Goal: Entertainment & Leisure: Consume media (video, audio)

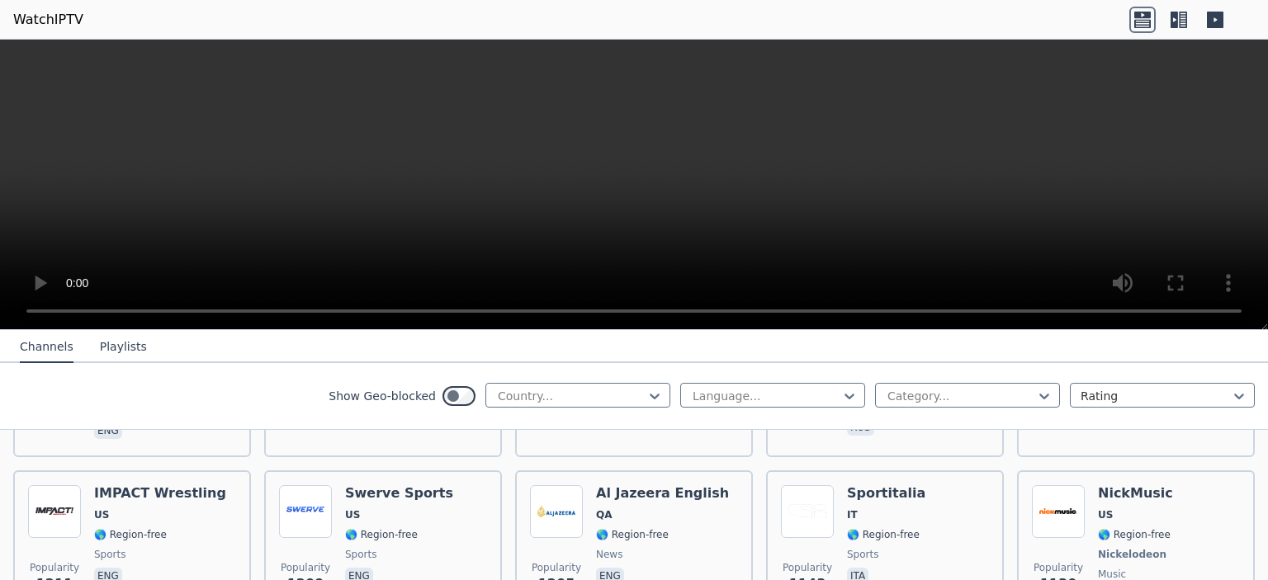
scroll to position [1946, 0]
click at [115, 347] on button "Playlists" at bounding box center [123, 347] width 47 height 31
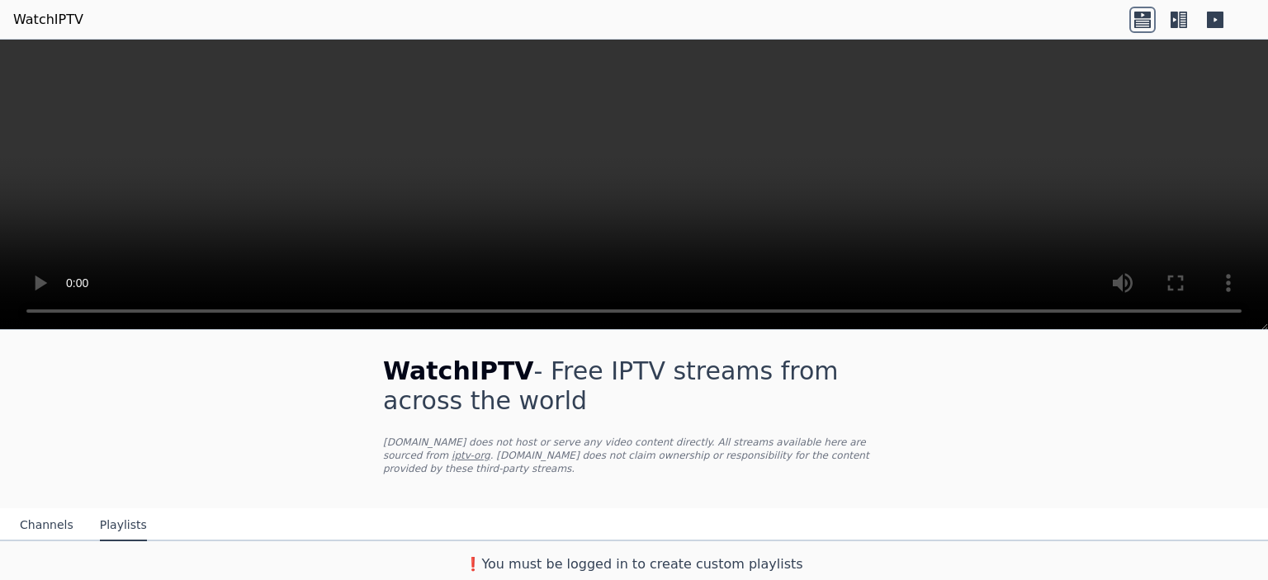
scroll to position [0, 0]
click at [39, 515] on button "Channels" at bounding box center [47, 528] width 54 height 31
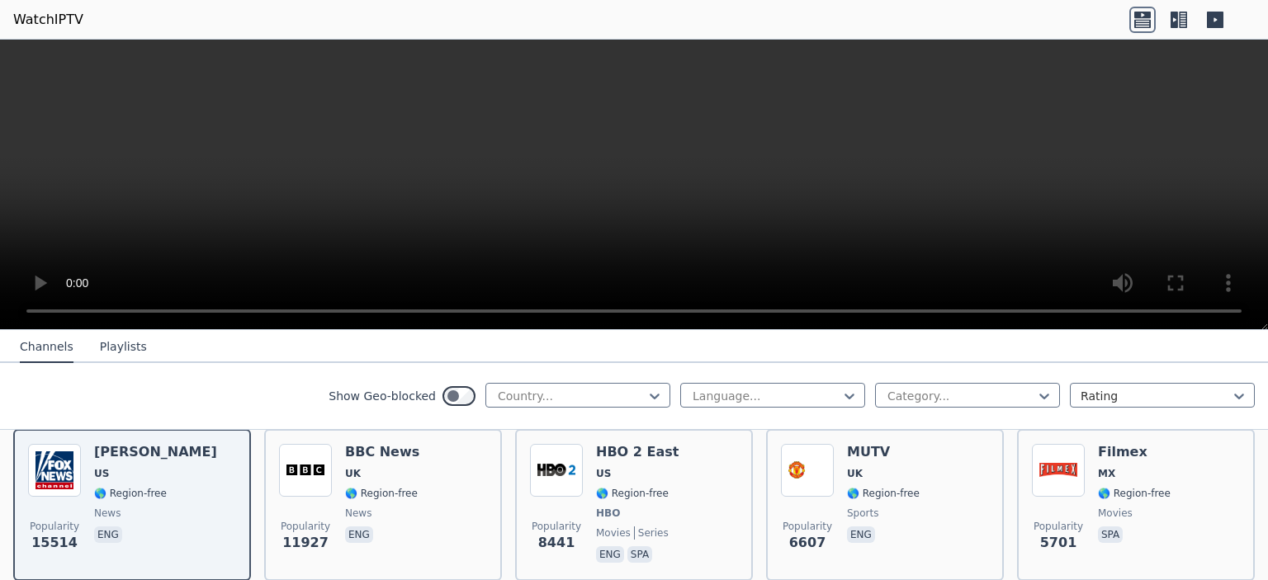
scroll to position [198, 0]
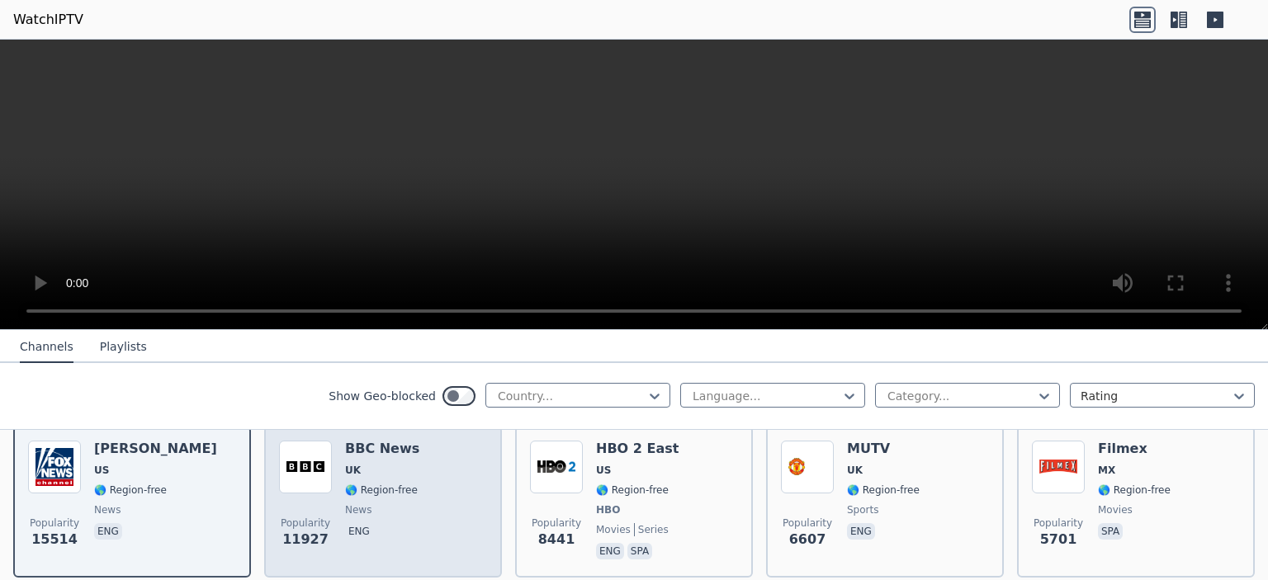
click at [403, 464] on span "UK" at bounding box center [382, 470] width 74 height 13
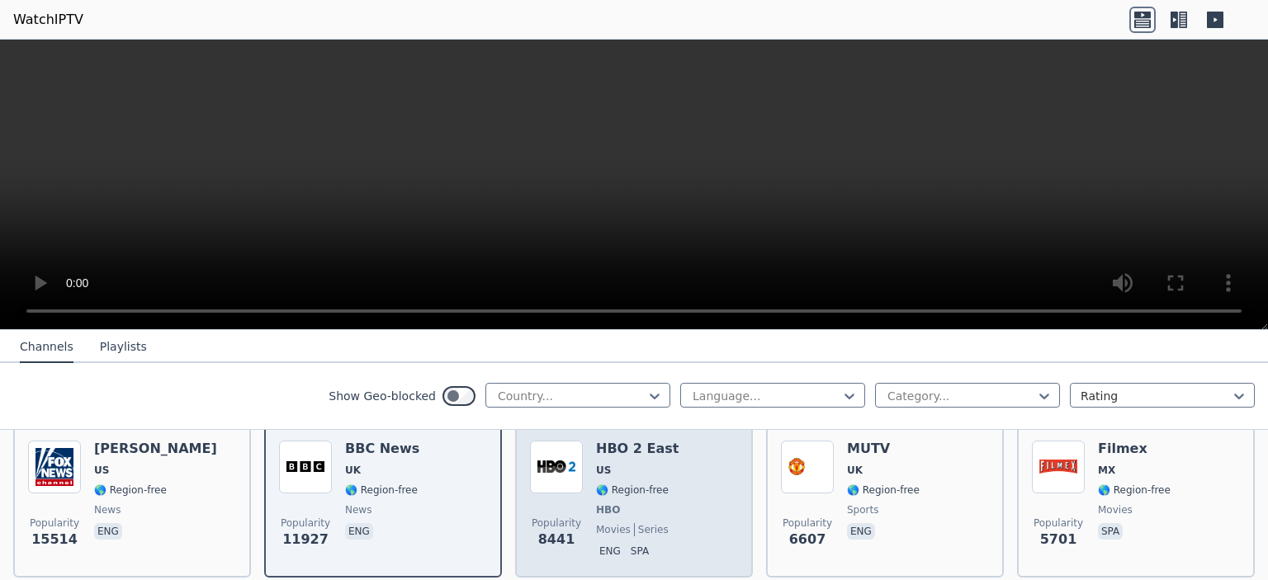
click at [639, 487] on div "HBO 2 East US 🌎 Region-free HBO movies series eng spa" at bounding box center [637, 502] width 83 height 122
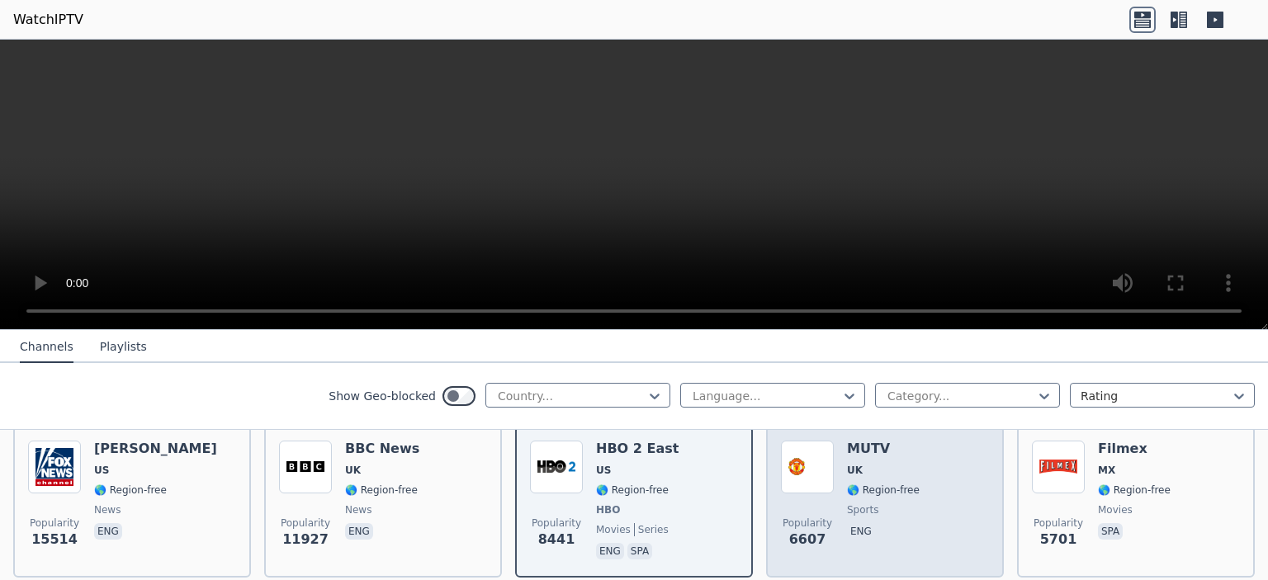
click at [847, 464] on span "UK" at bounding box center [855, 470] width 16 height 13
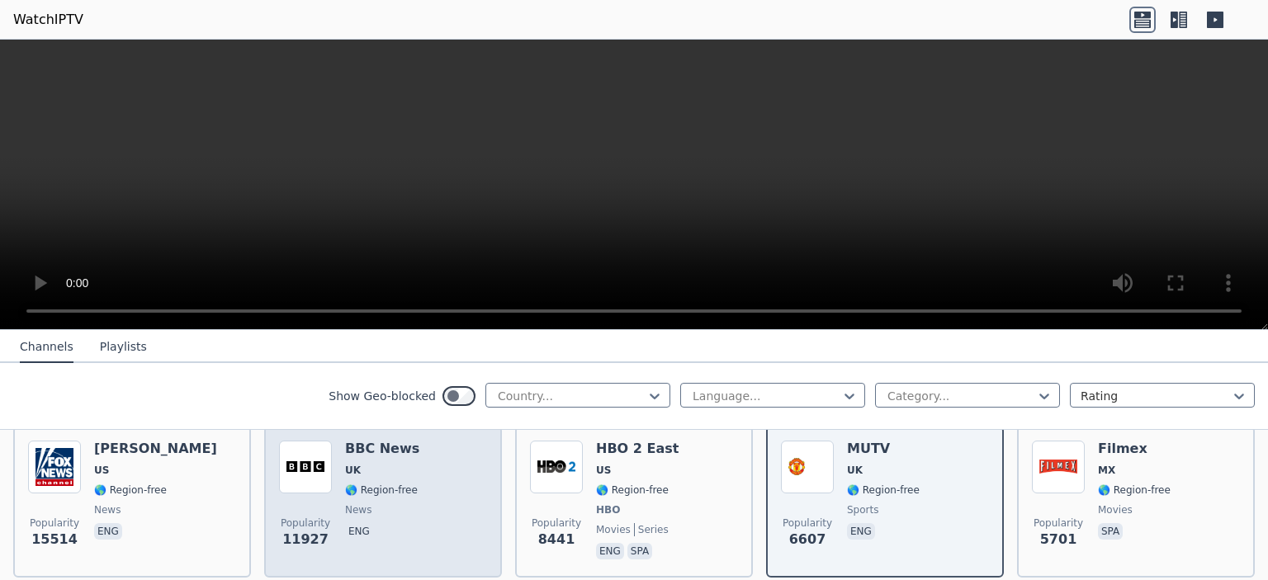
click at [389, 484] on span "🌎 Region-free" at bounding box center [381, 490] width 73 height 13
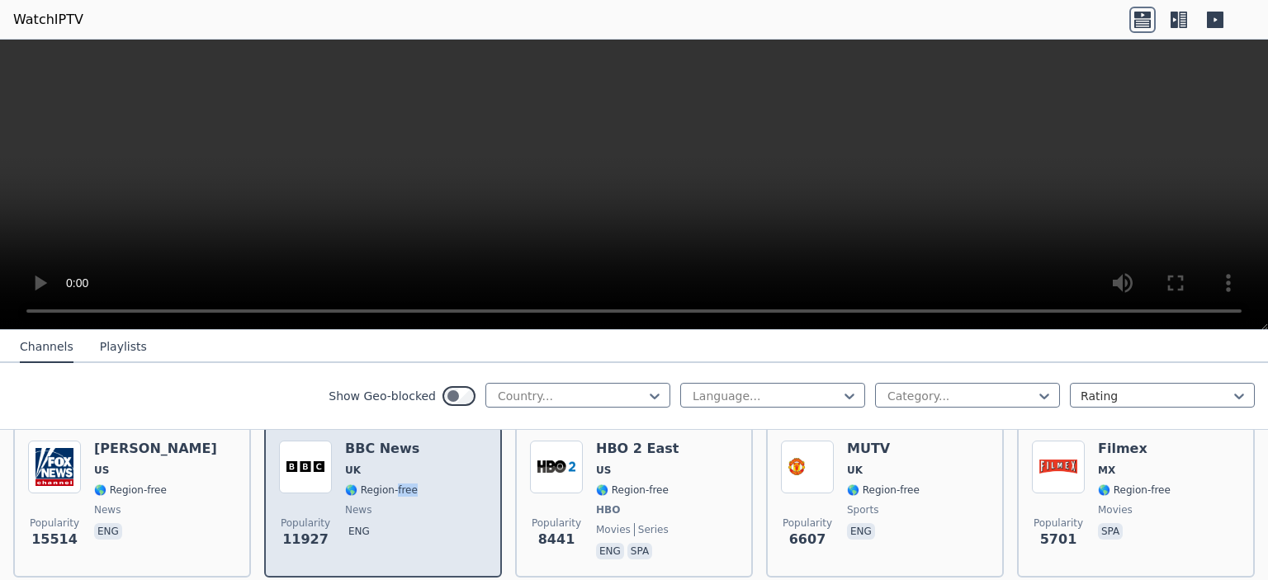
click at [389, 484] on span "🌎 Region-free" at bounding box center [381, 490] width 73 height 13
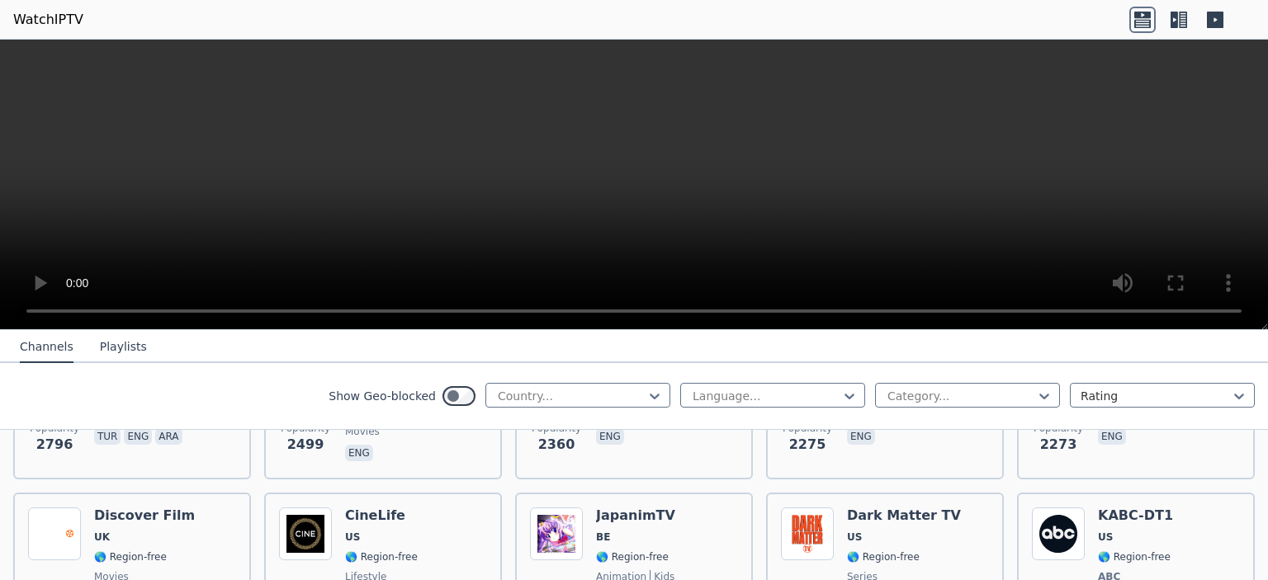
scroll to position [815, 0]
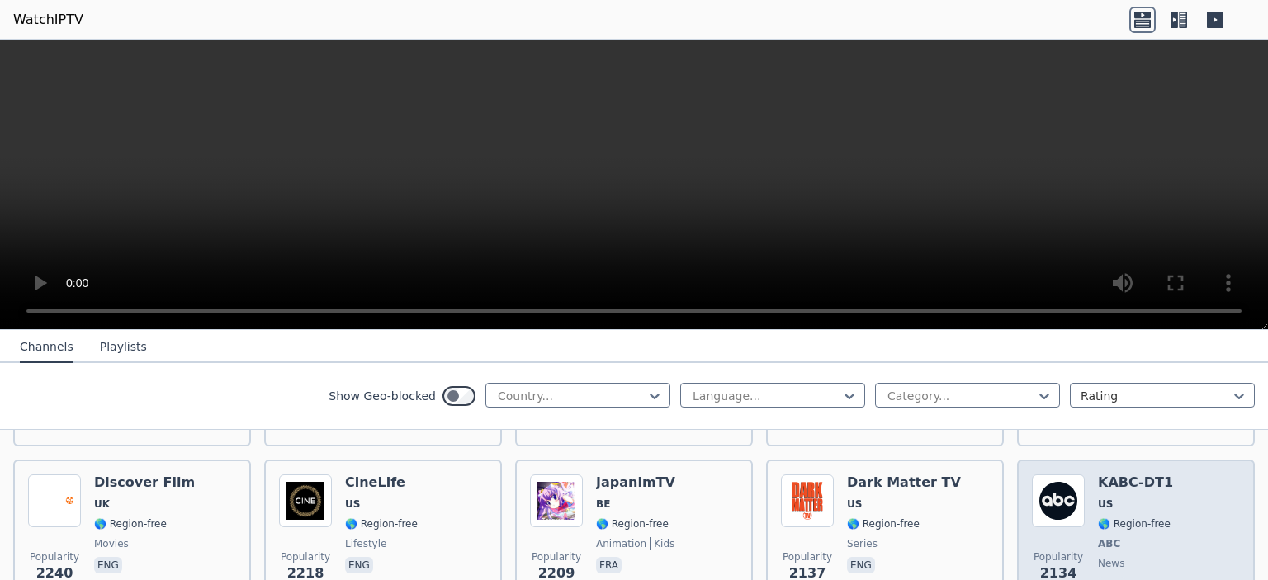
click at [1164, 504] on div "Popularity 2134 KABC-DT1 US 🌎 Region-free ABC news eng" at bounding box center [1136, 536] width 208 height 122
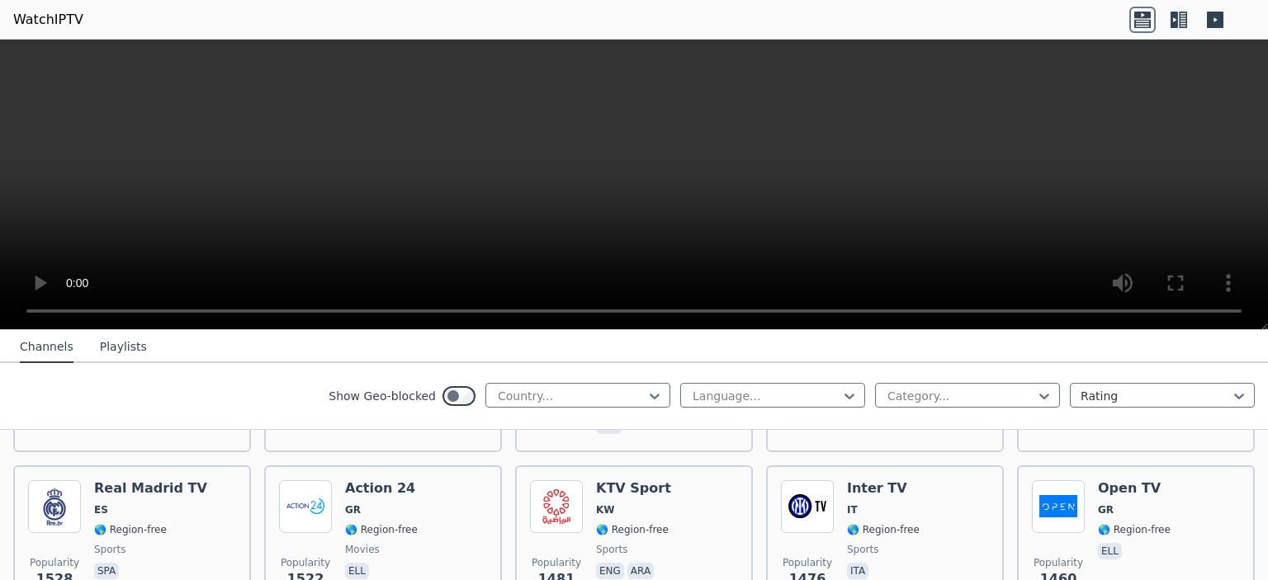
scroll to position [1496, 0]
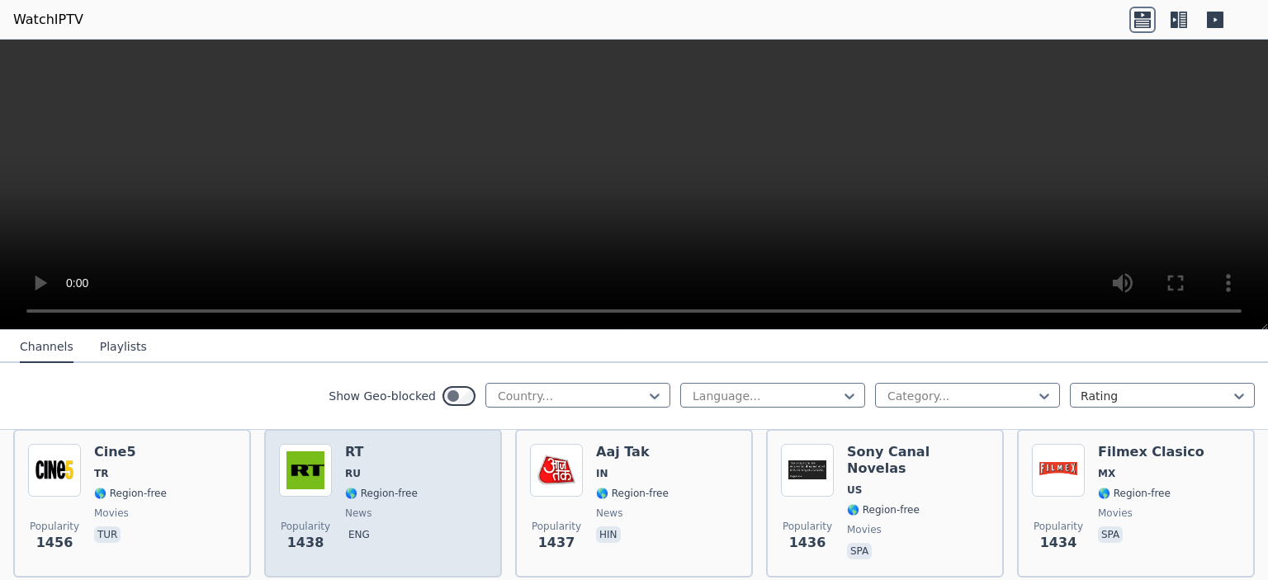
click at [419, 478] on div "Popularity 1438 RT RU 🌎 Region-free news eng" at bounding box center [383, 503] width 208 height 119
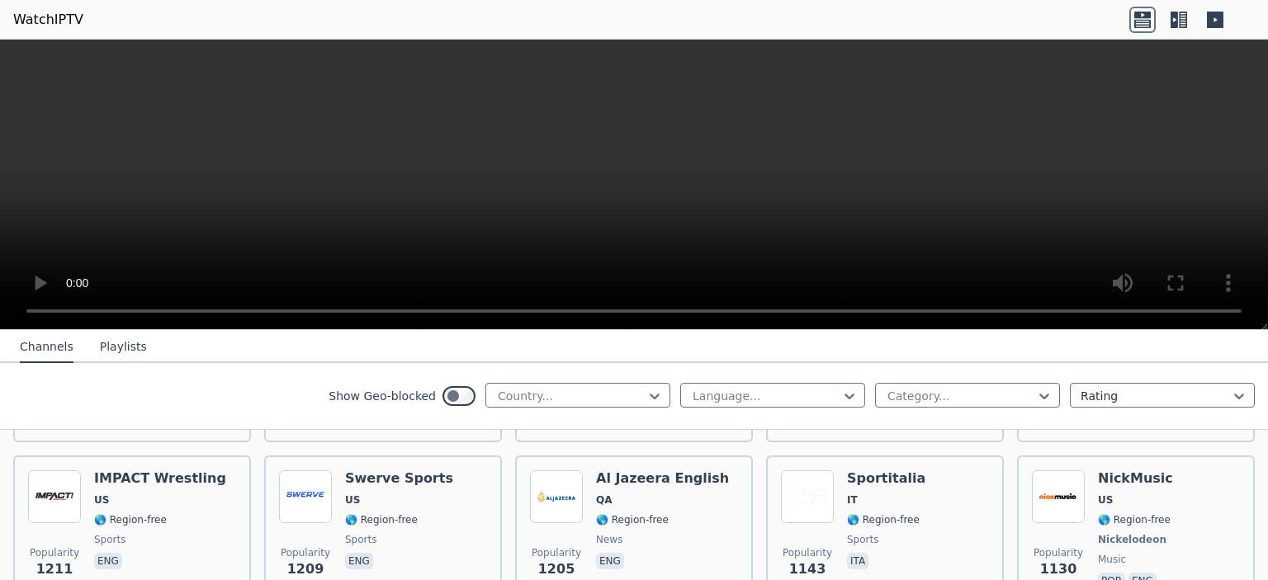
scroll to position [1992, 0]
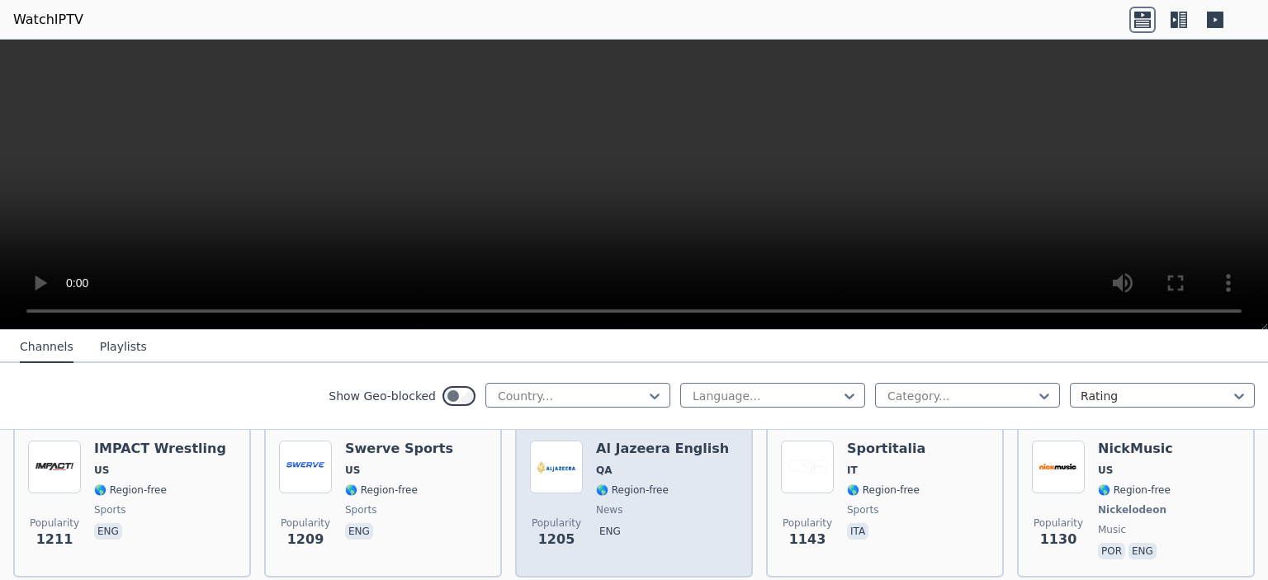
click at [670, 504] on span "news" at bounding box center [662, 510] width 133 height 13
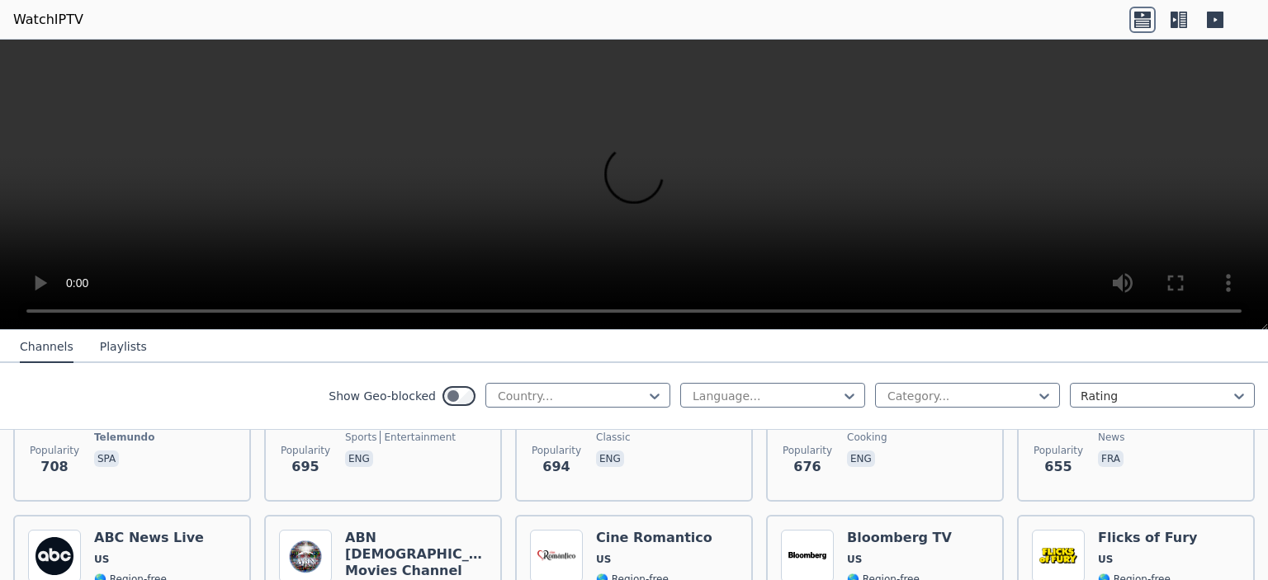
scroll to position [4052, 0]
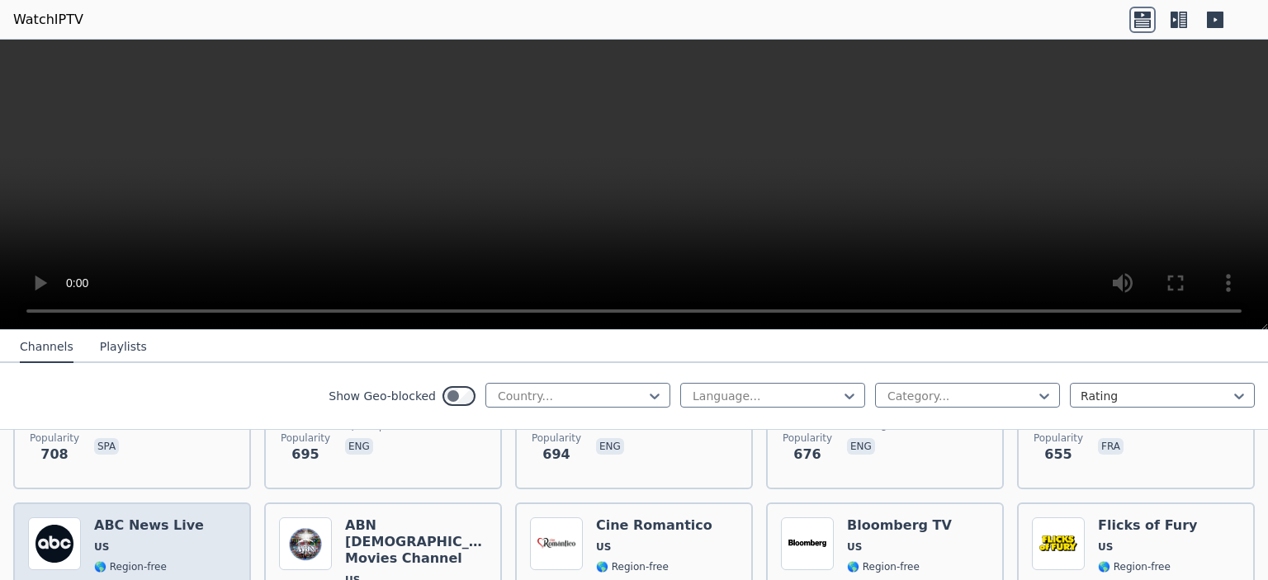
click at [141, 561] on span "🌎 Region-free" at bounding box center [130, 567] width 73 height 13
